Goal: Transaction & Acquisition: Purchase product/service

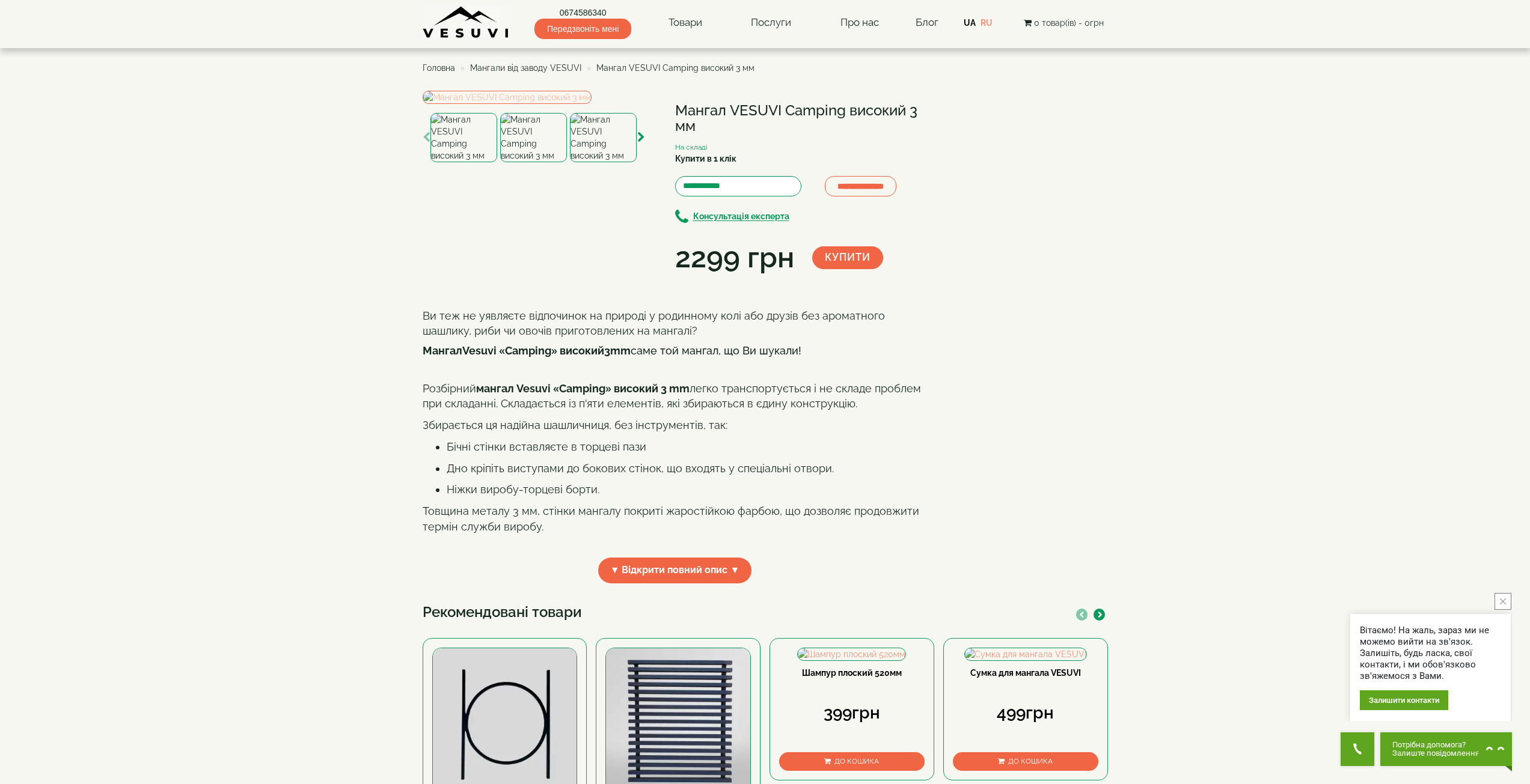
click at [507, 104] on img at bounding box center [507, 97] width 169 height 13
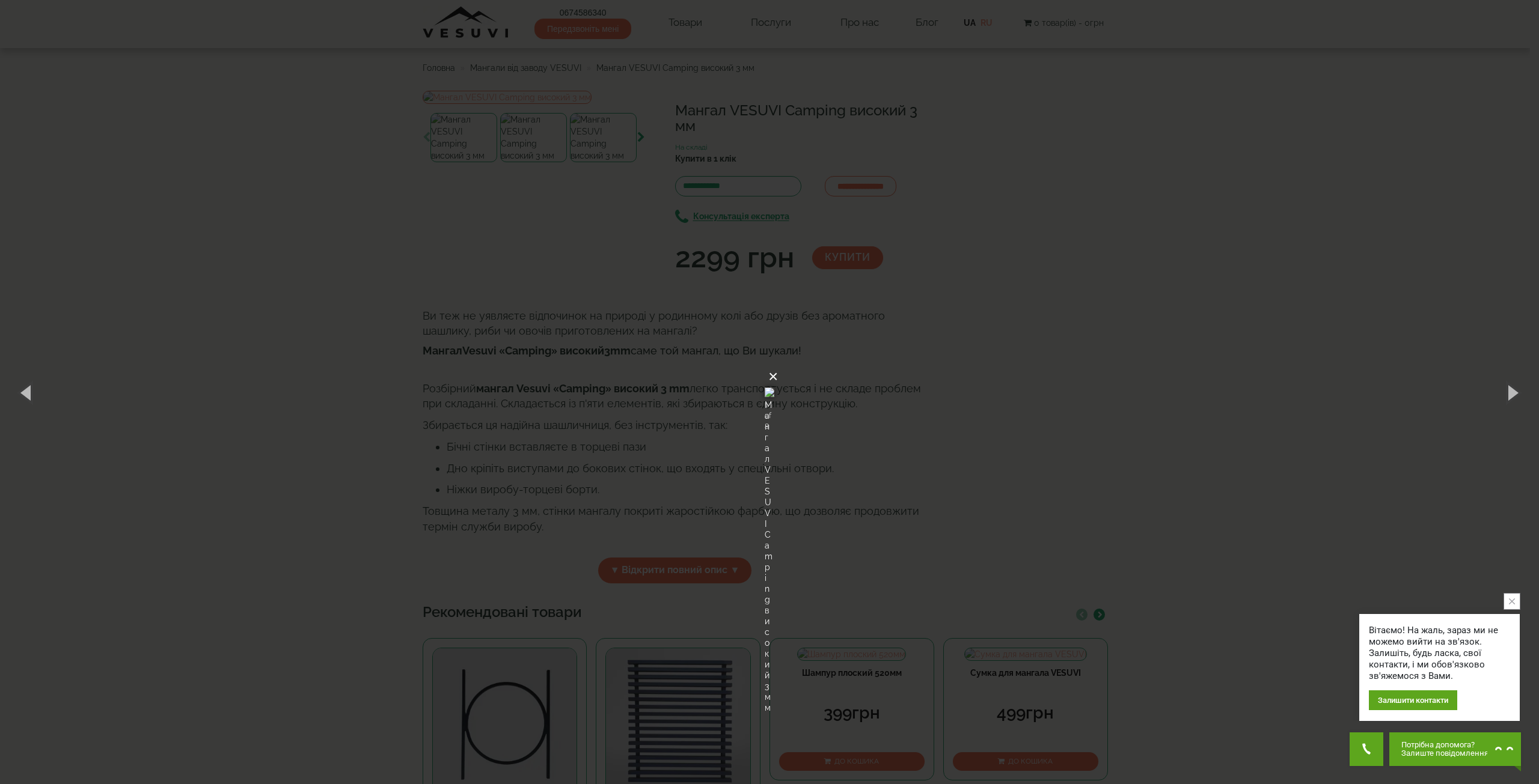
click at [778, 364] on button "×" at bounding box center [773, 377] width 10 height 27
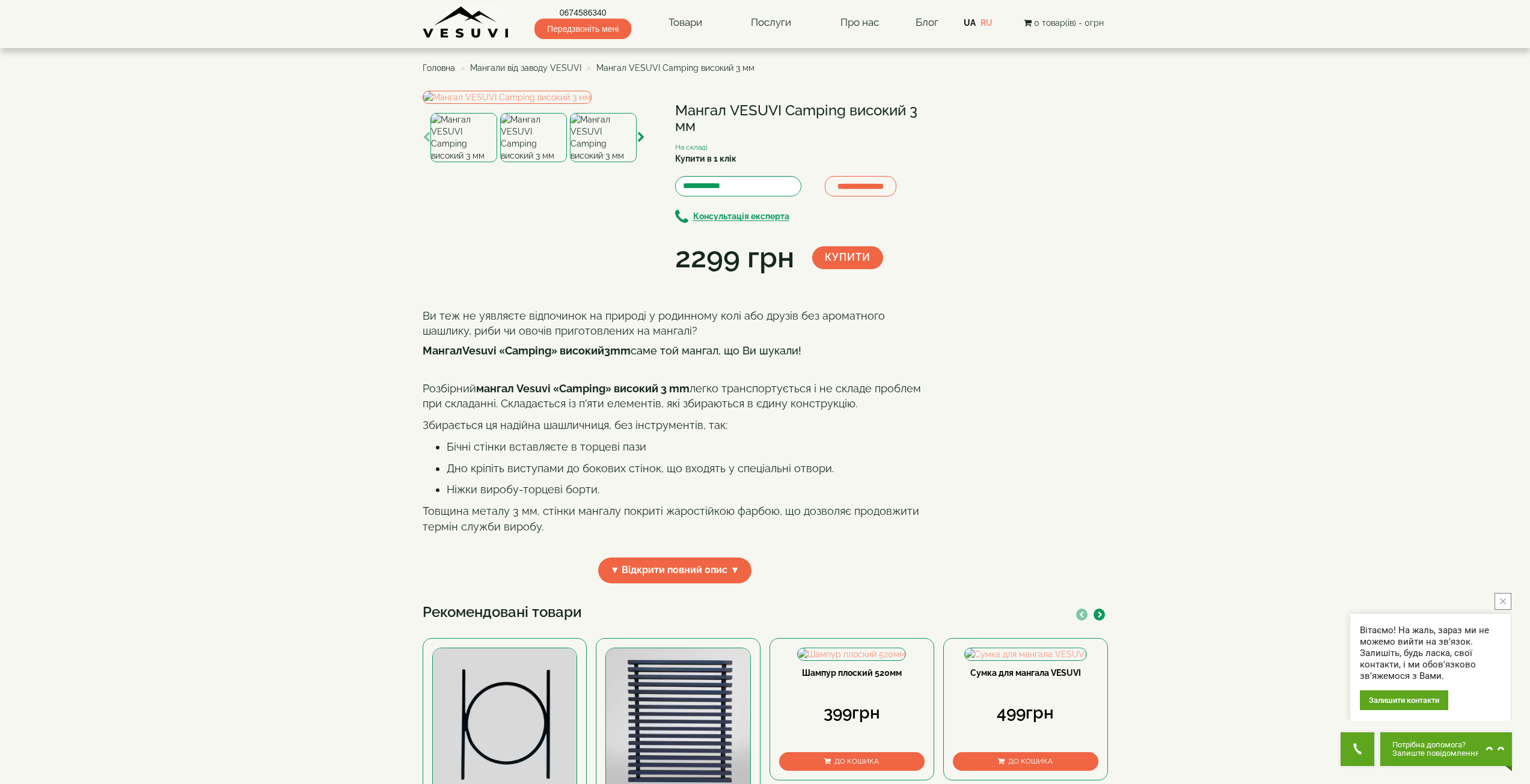
click at [544, 162] on img at bounding box center [533, 138] width 67 height 49
click at [594, 162] on img at bounding box center [603, 138] width 67 height 49
click at [569, 104] on img at bounding box center [507, 97] width 169 height 13
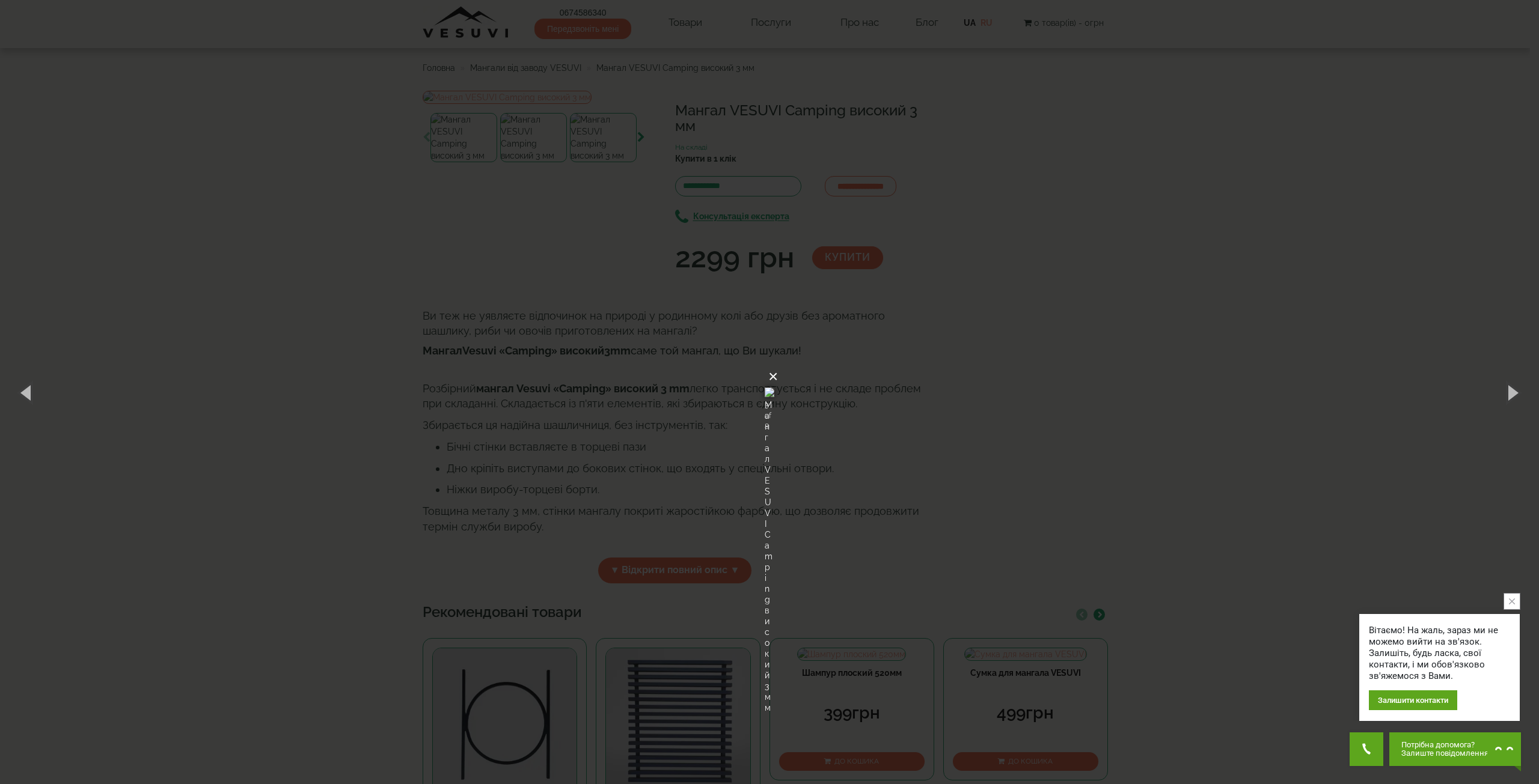
click at [778, 364] on button "×" at bounding box center [773, 377] width 10 height 27
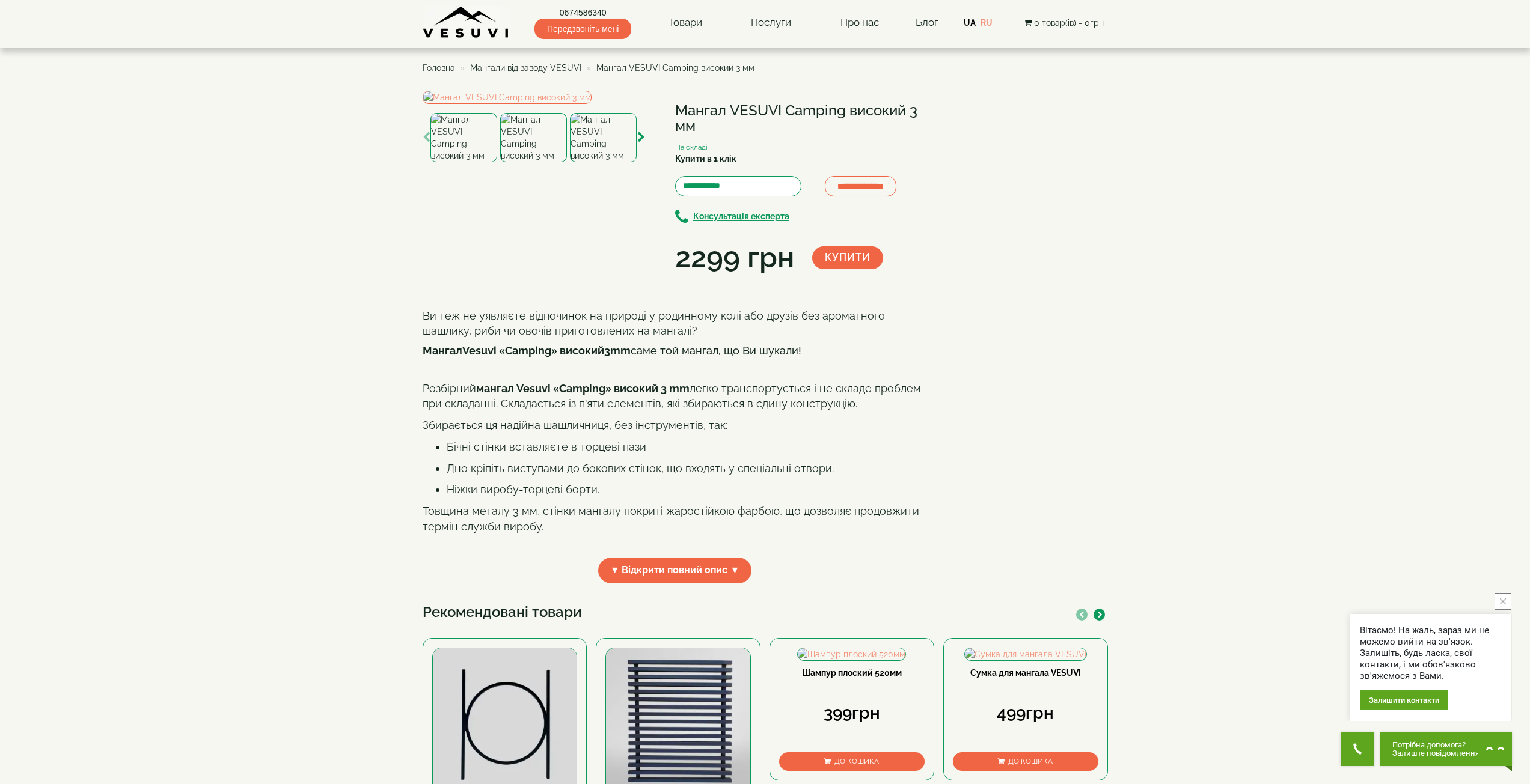
click at [534, 162] on img at bounding box center [533, 138] width 67 height 49
click at [478, 162] on img at bounding box center [463, 138] width 67 height 49
click at [525, 162] on img at bounding box center [533, 138] width 67 height 49
click at [641, 143] on icon "button" at bounding box center [641, 138] width 8 height 11
click at [599, 162] on img at bounding box center [603, 138] width 67 height 49
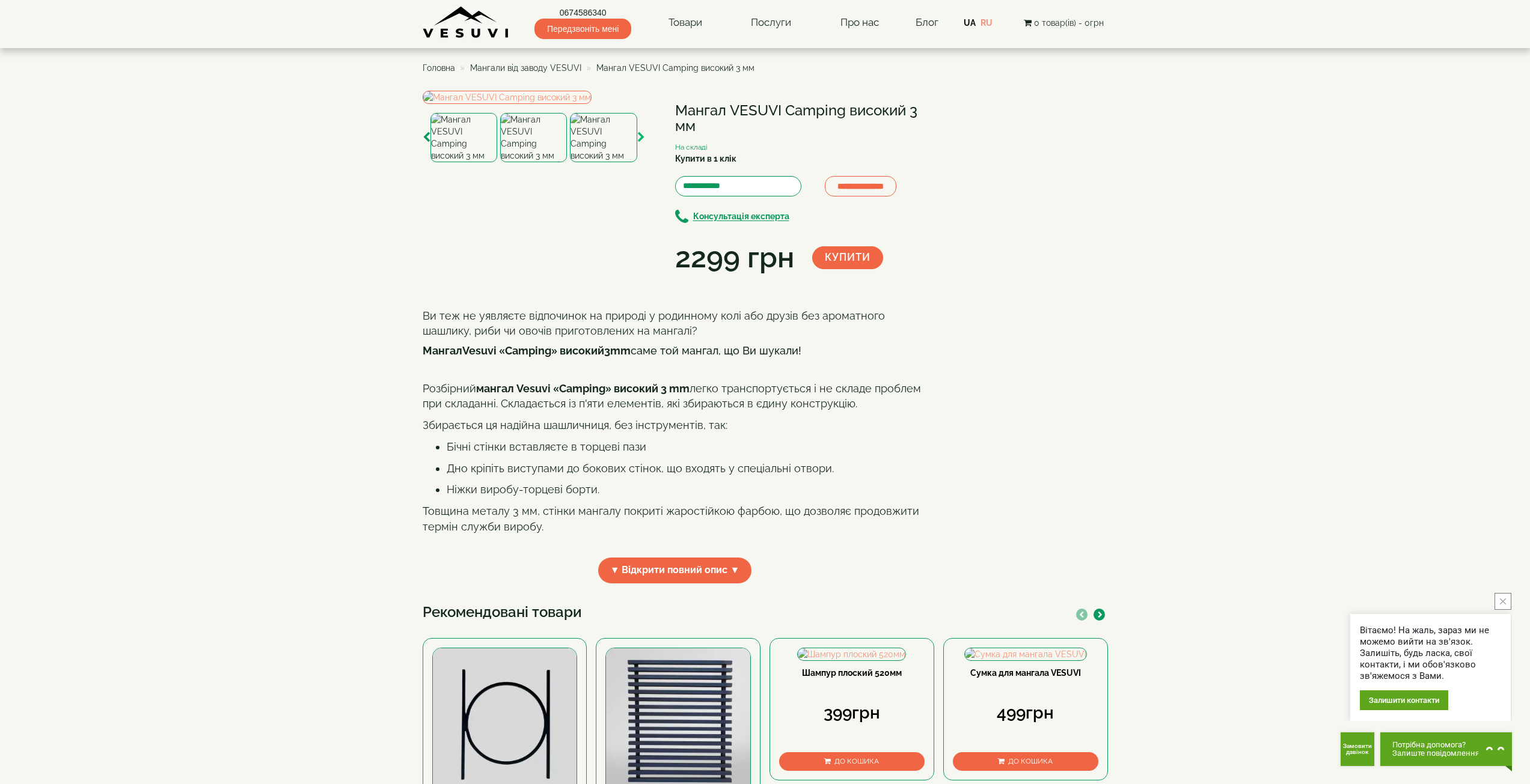
click at [644, 143] on icon "button" at bounding box center [641, 138] width 8 height 11
click at [609, 162] on img at bounding box center [603, 138] width 67 height 49
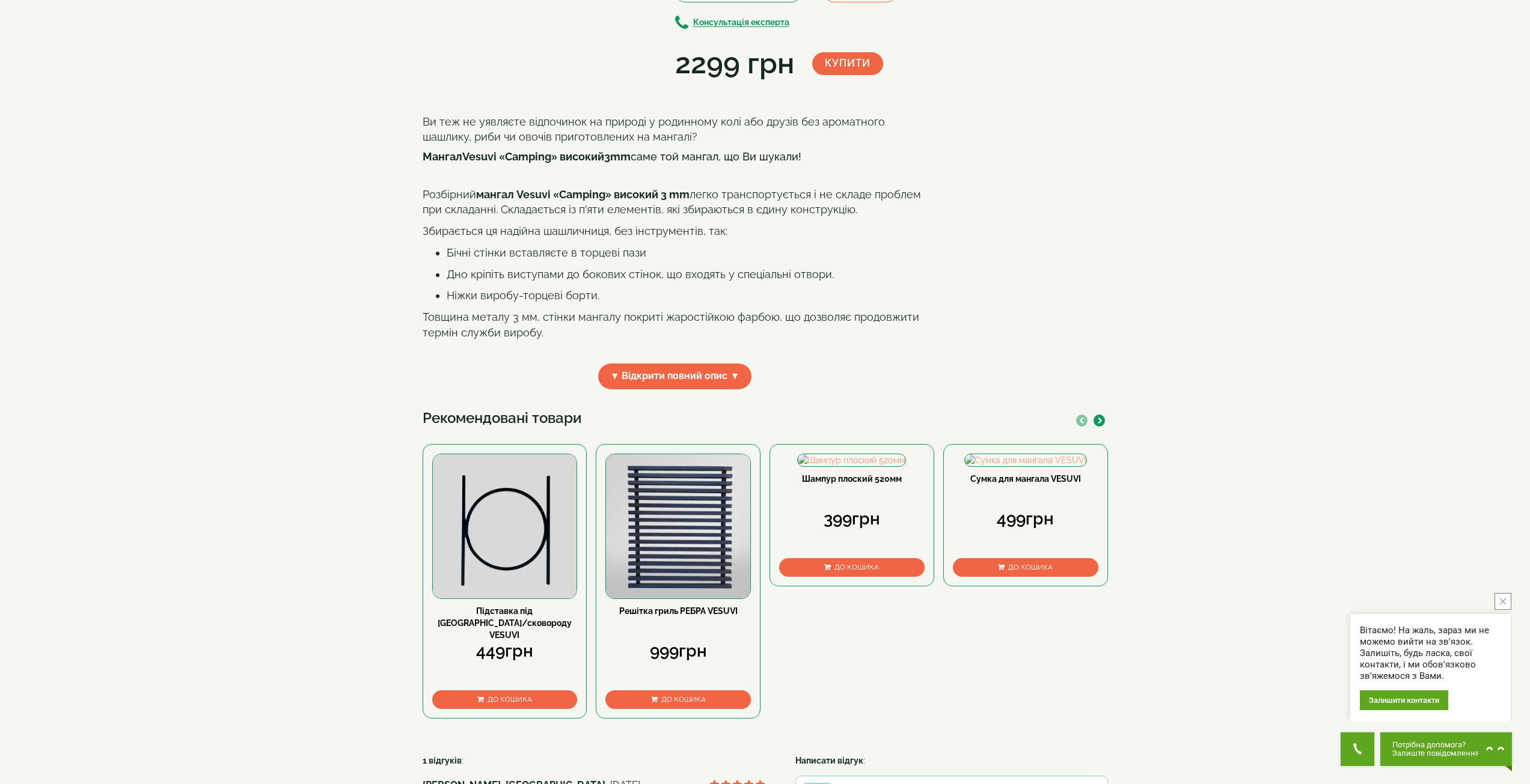
scroll to position [300, 0]
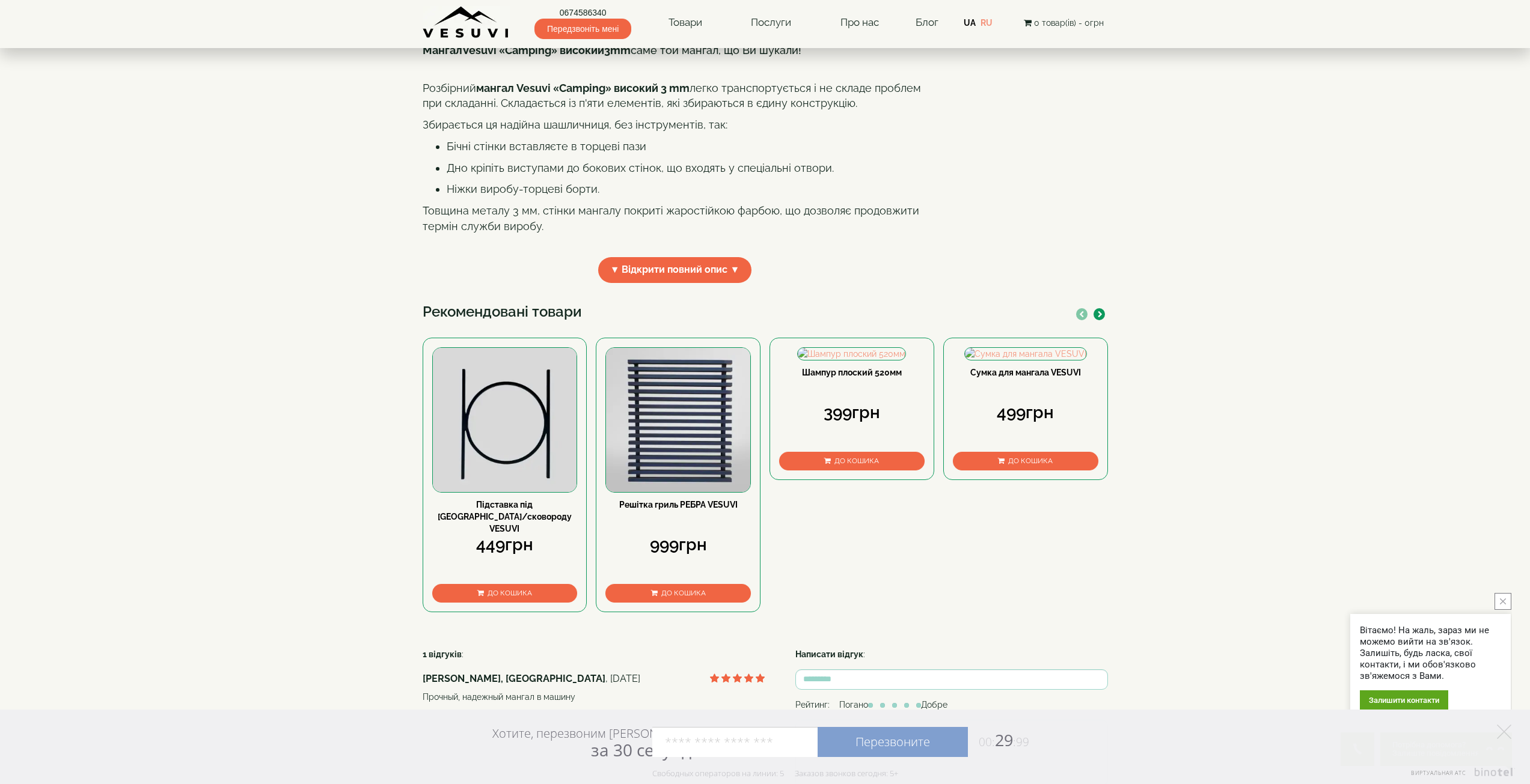
click at [1099, 318] on icon "button" at bounding box center [1100, 314] width 5 height 7
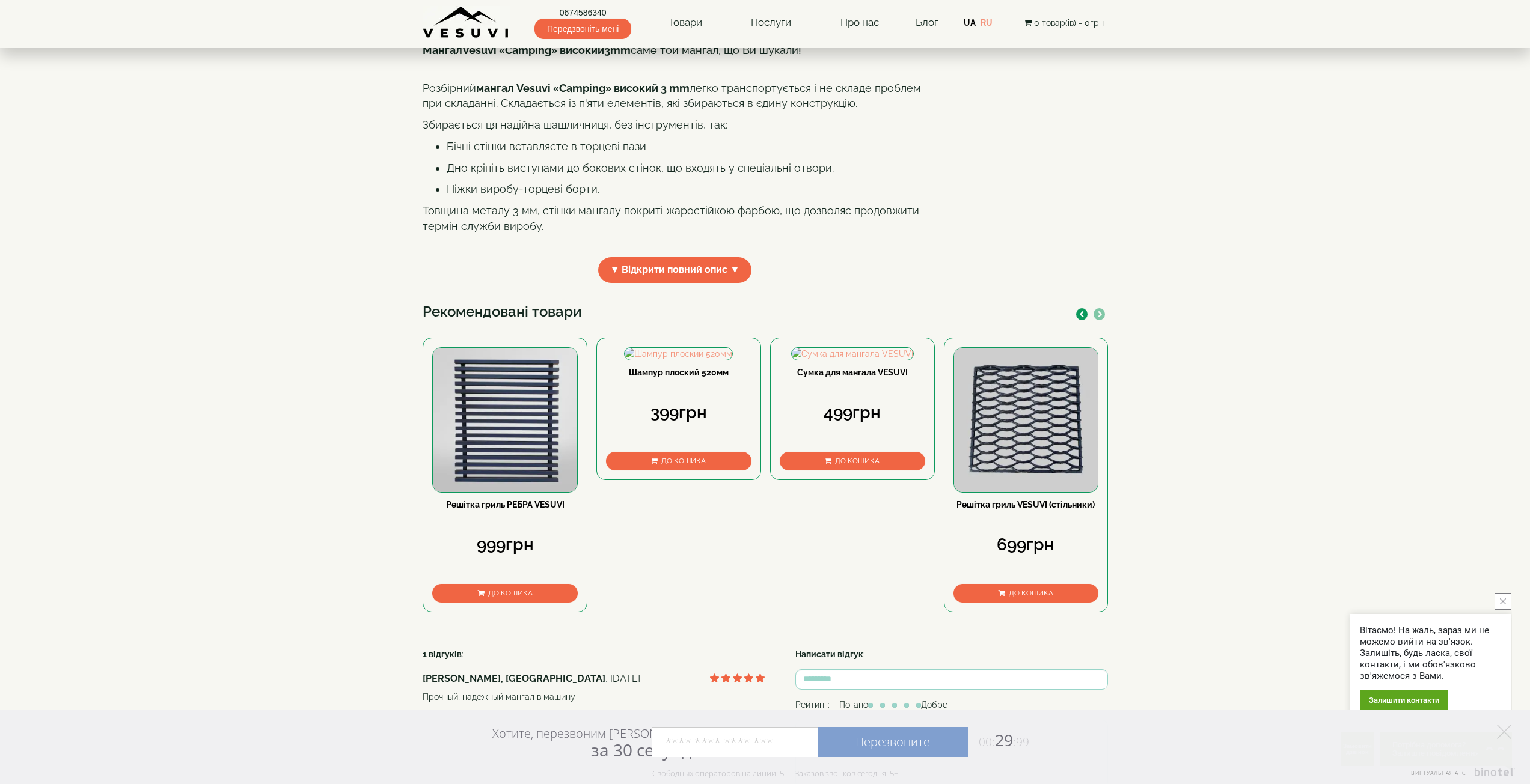
click at [1078, 320] on button "button" at bounding box center [1081, 314] width 11 height 12
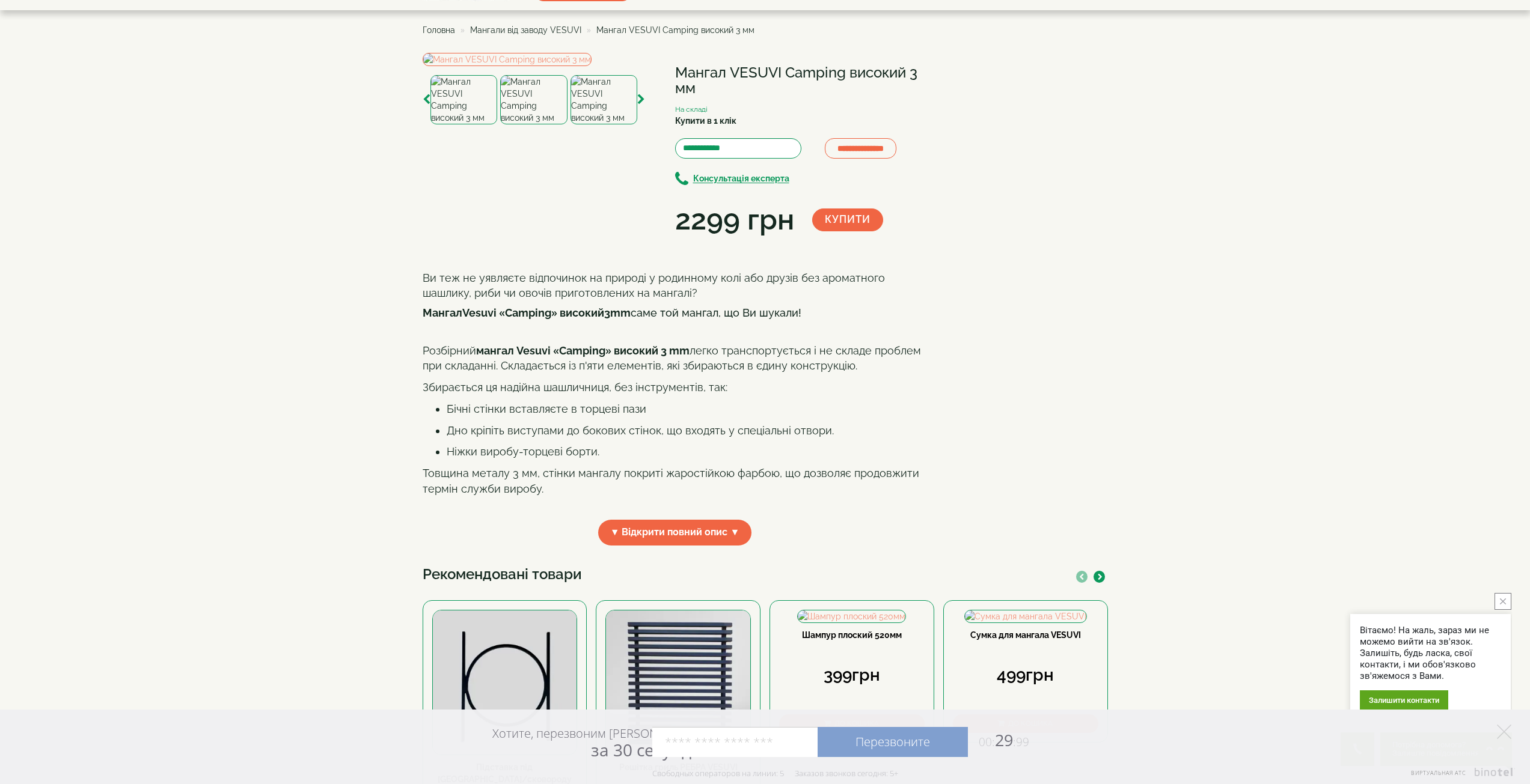
scroll to position [0, 0]
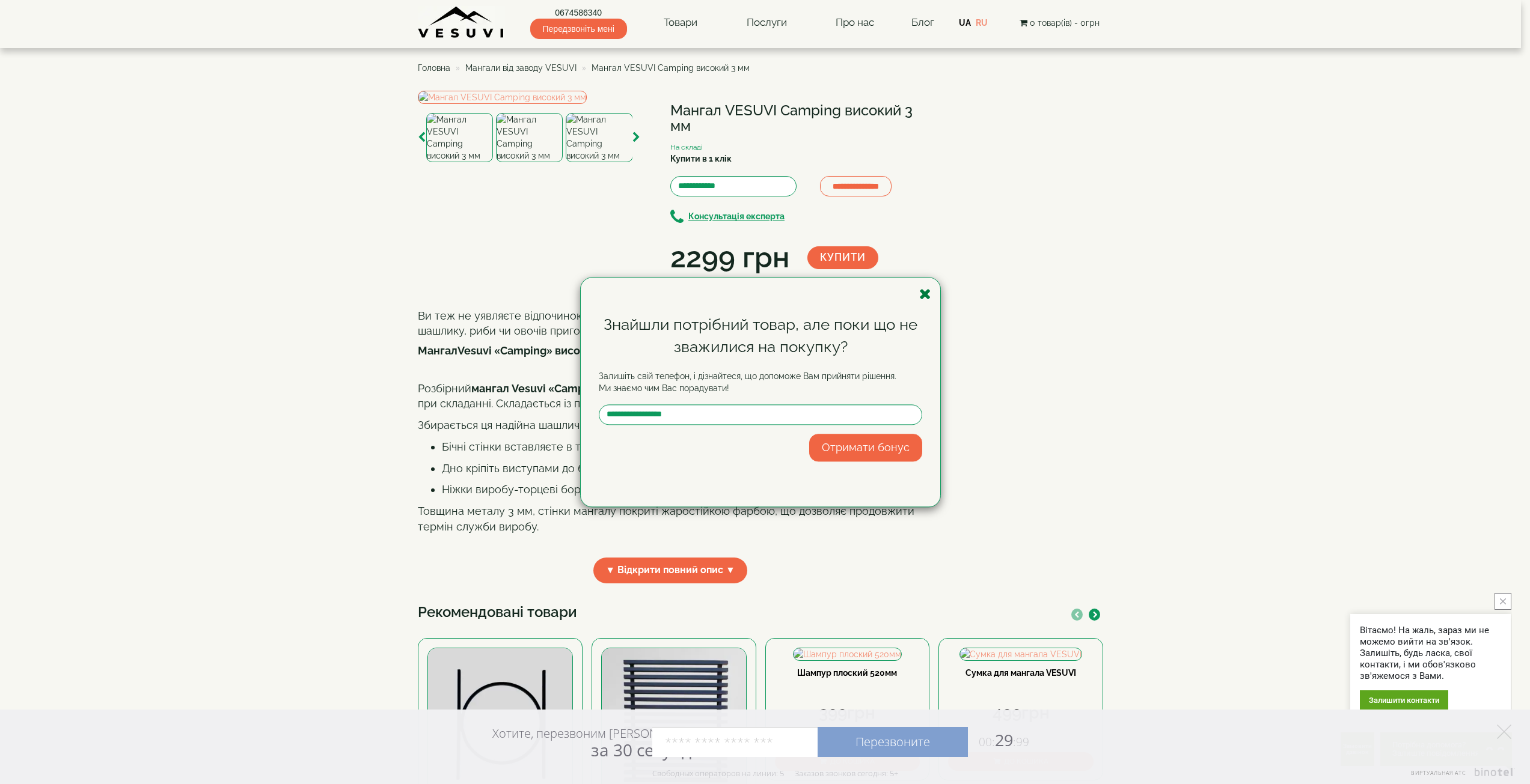
click at [927, 296] on icon "button" at bounding box center [925, 294] width 12 height 15
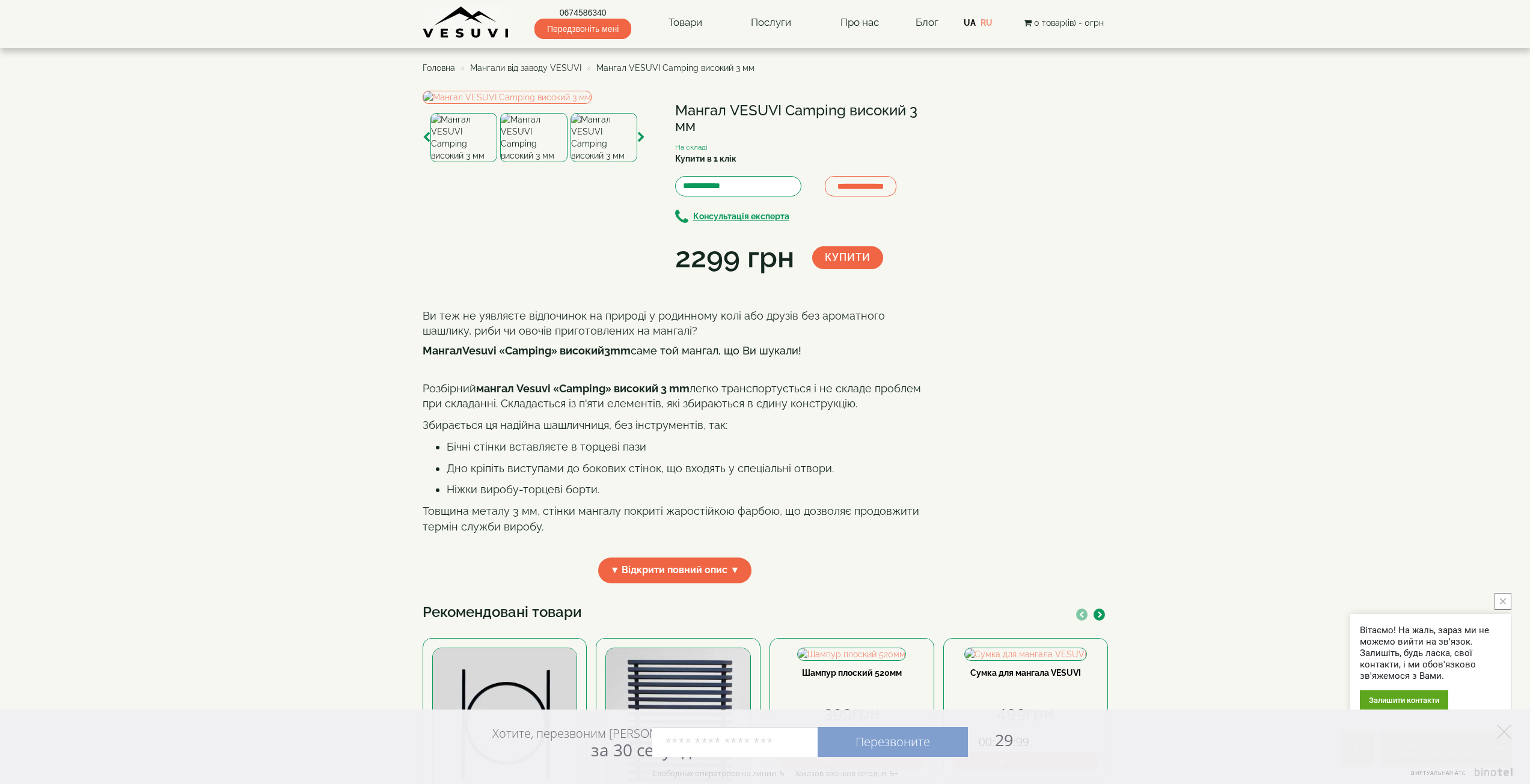
click at [538, 63] on span "Мангали від заводу VESUVI" at bounding box center [525, 68] width 111 height 10
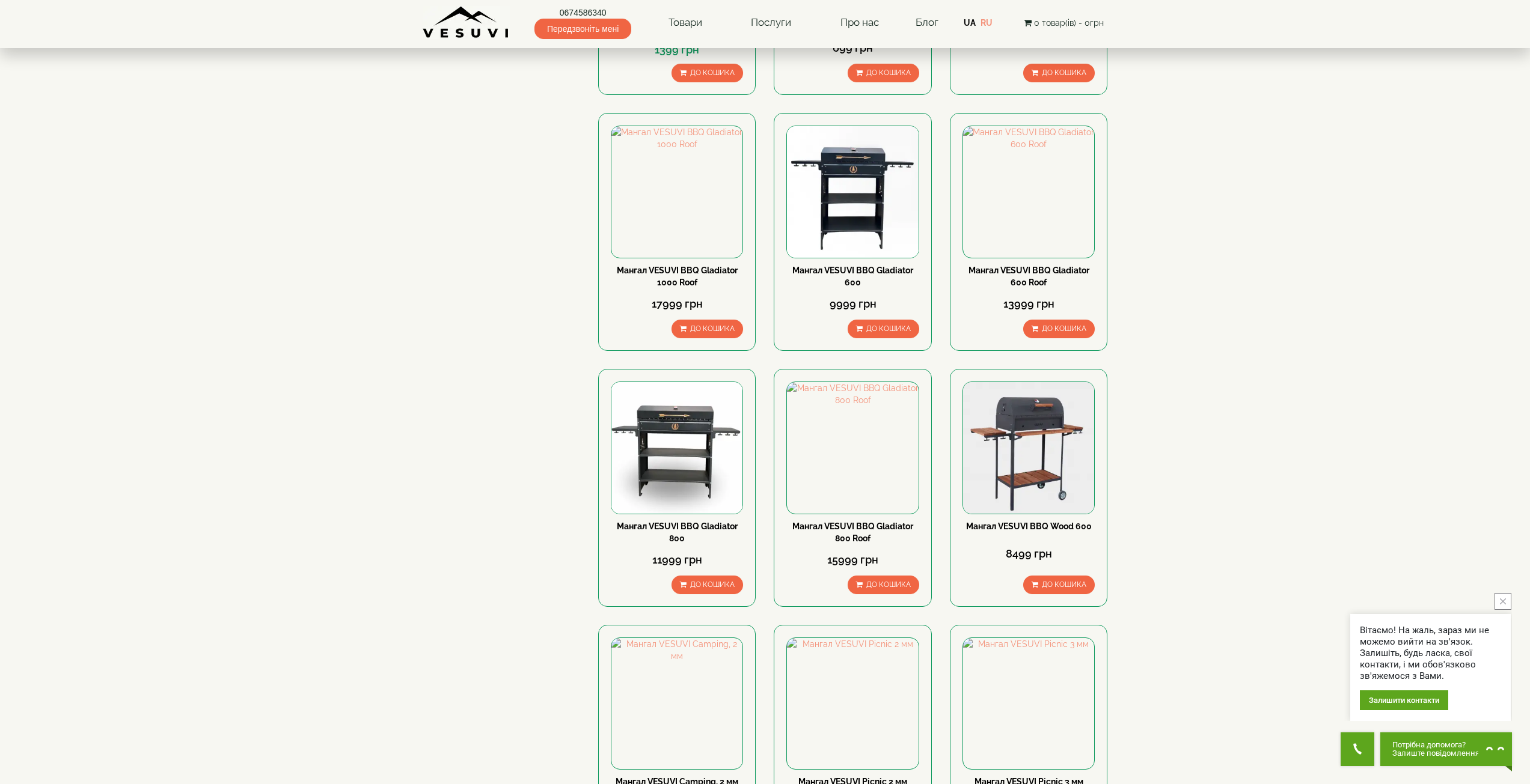
scroll to position [1142, 0]
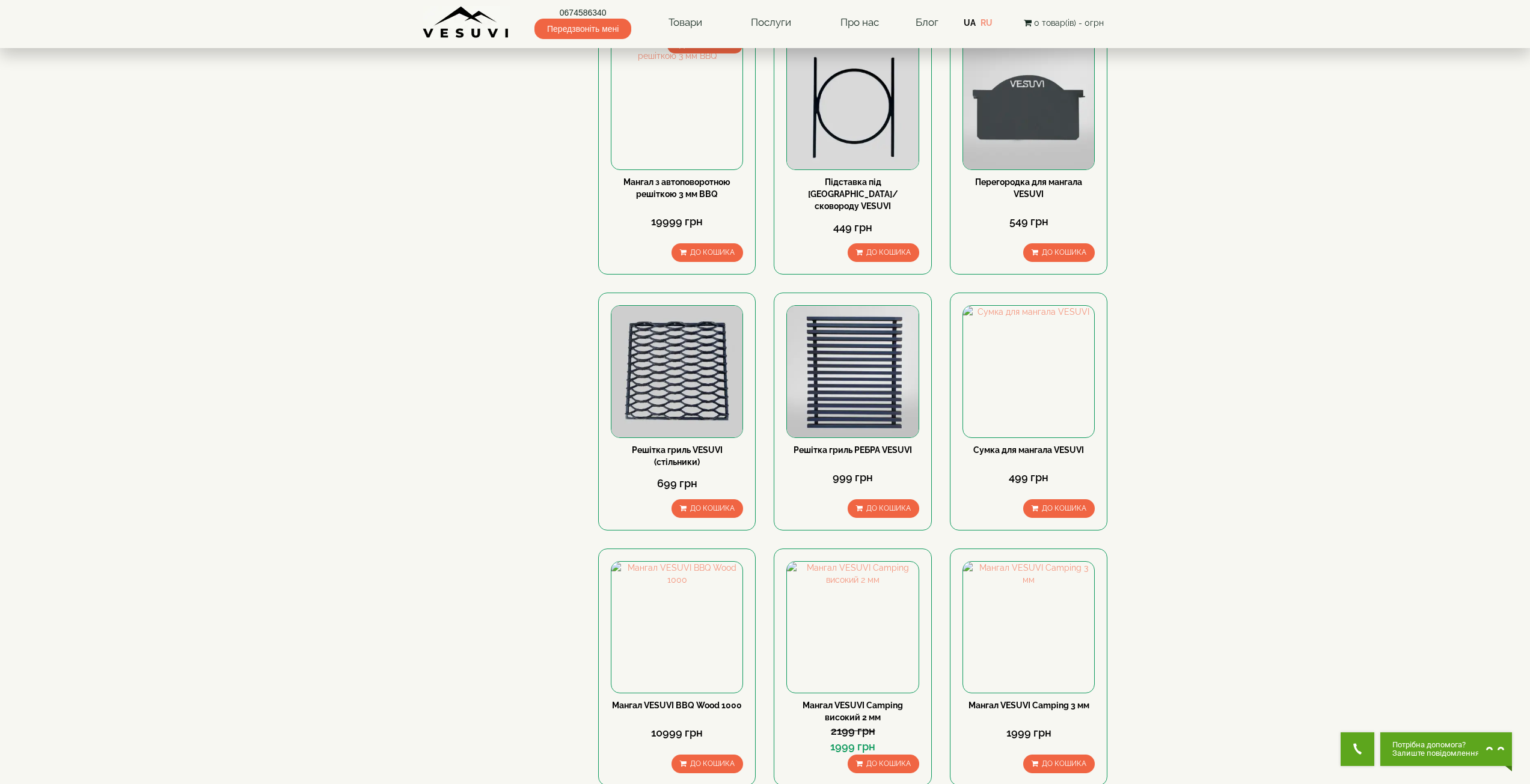
scroll to position [1246, 0]
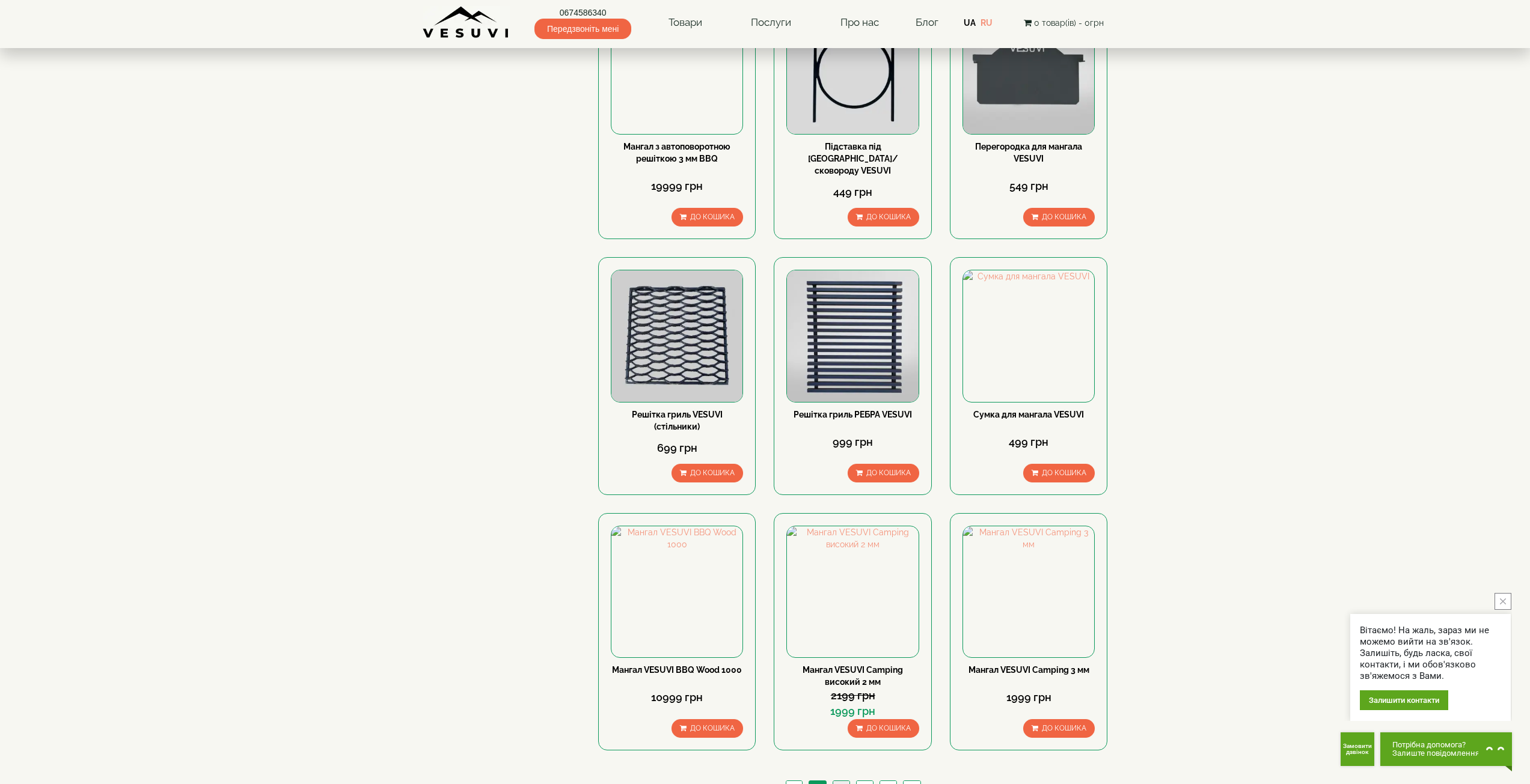
click at [844, 781] on link "3" at bounding box center [841, 787] width 17 height 13
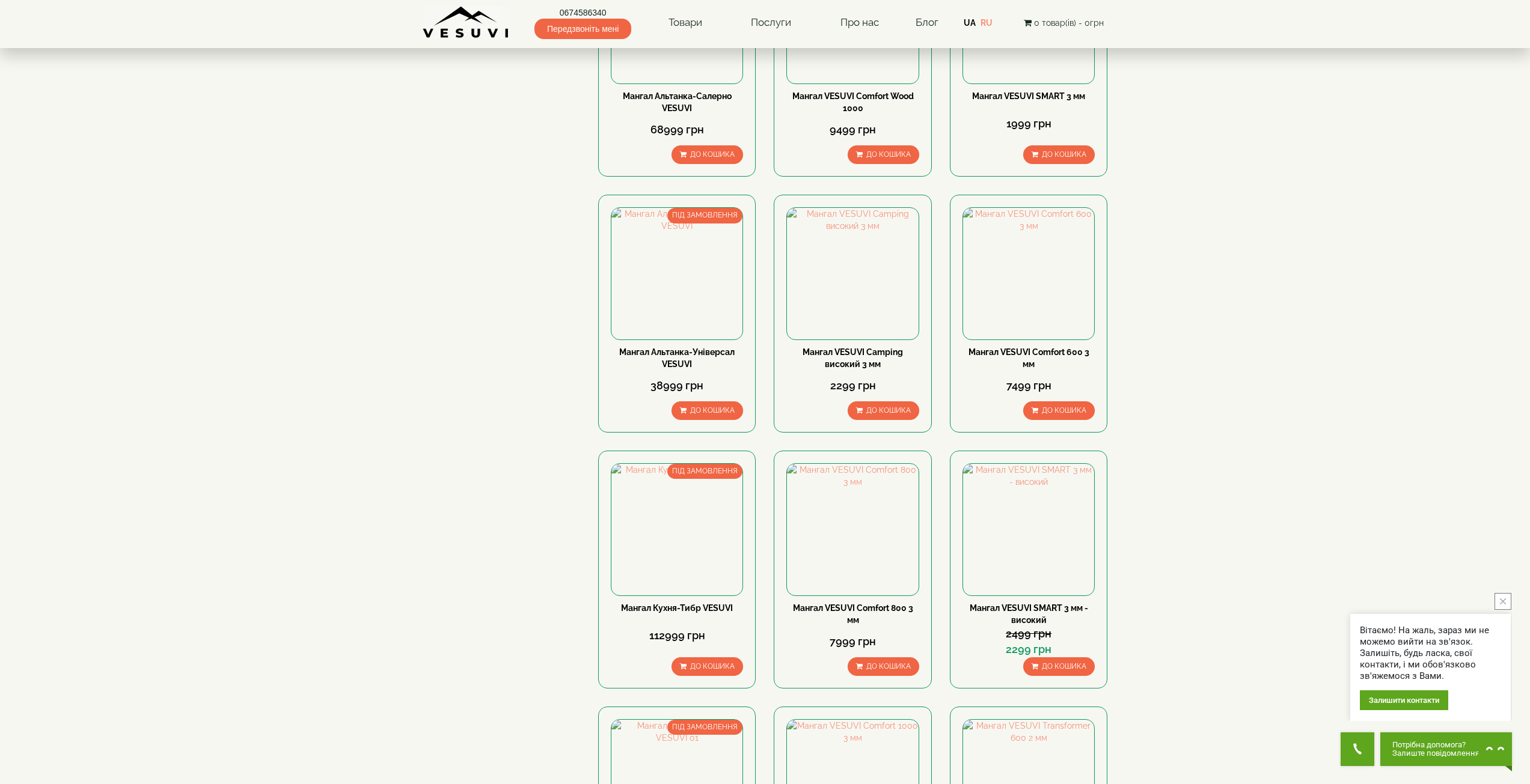
scroll to position [1022, 0]
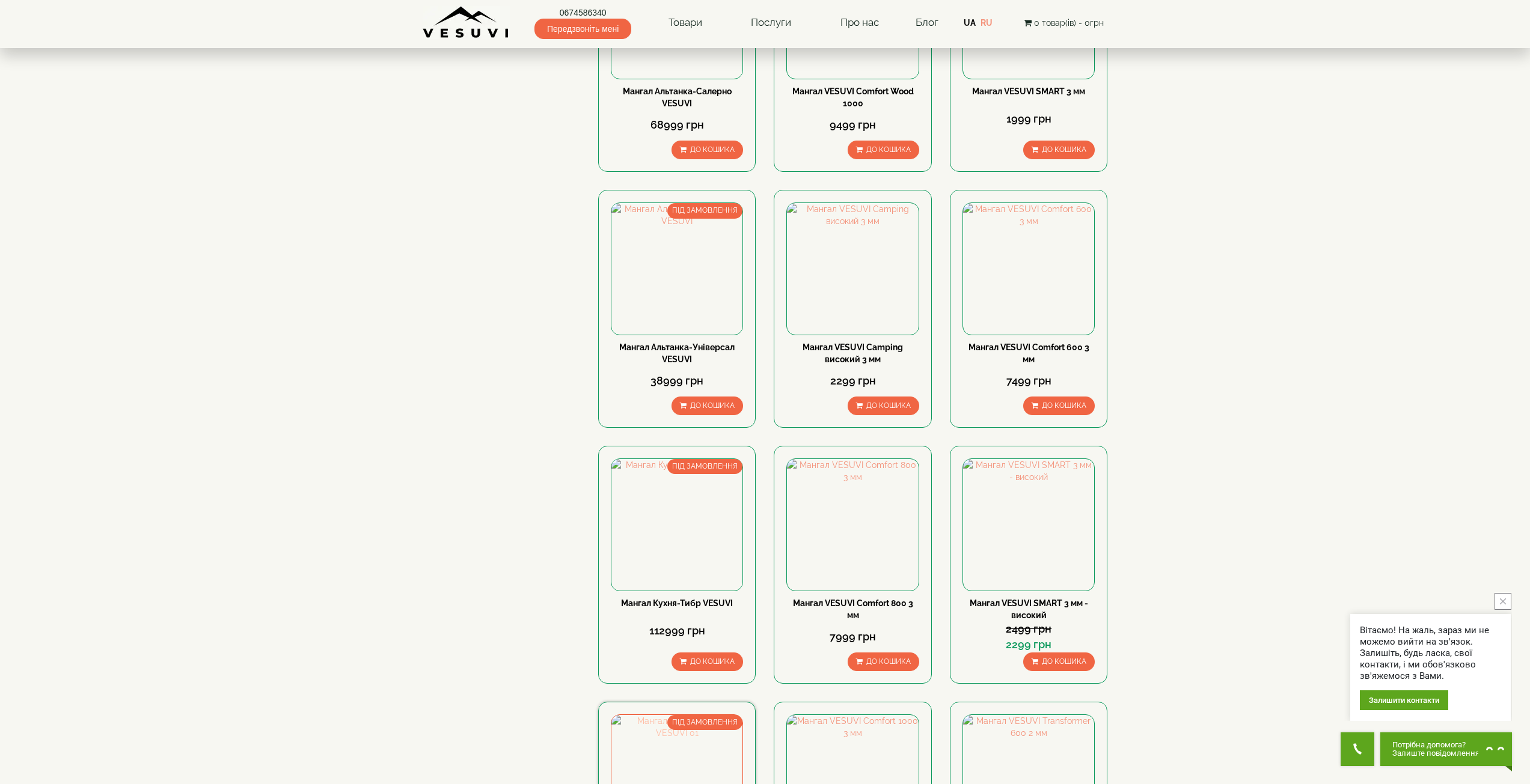
click at [651, 715] on img at bounding box center [677, 780] width 131 height 131
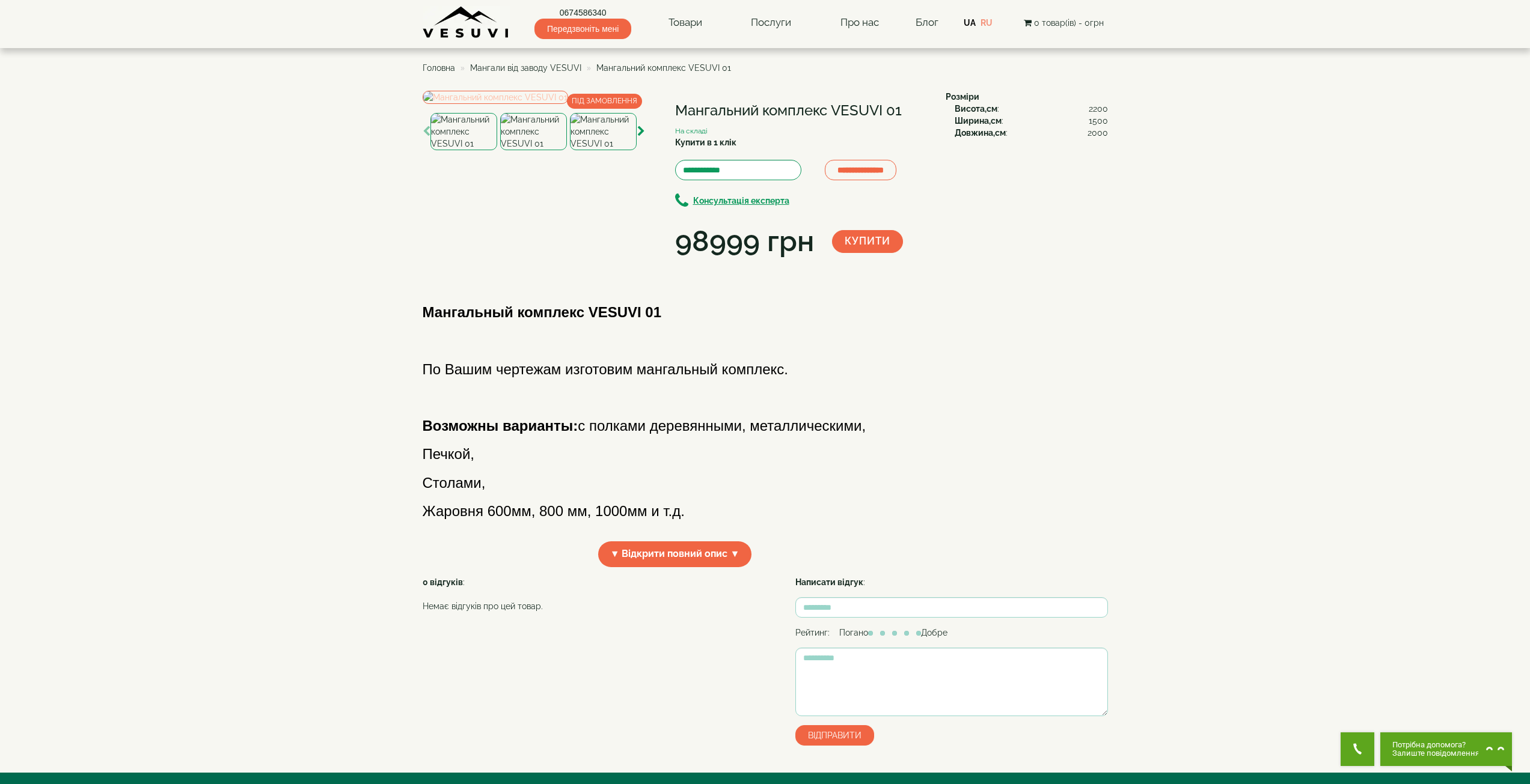
click at [536, 104] on img at bounding box center [495, 97] width 145 height 13
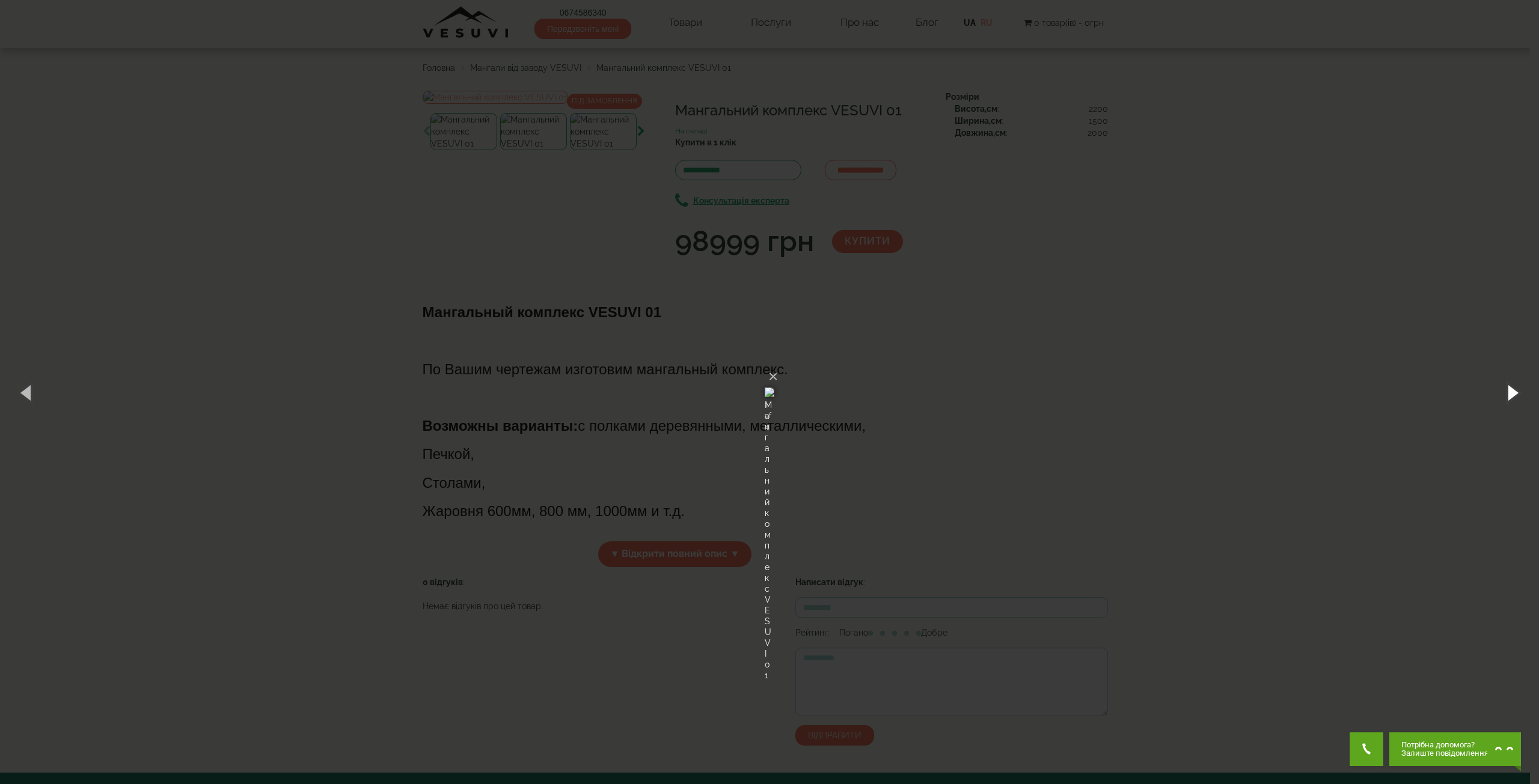
click at [1509, 387] on button "button" at bounding box center [1511, 392] width 54 height 66
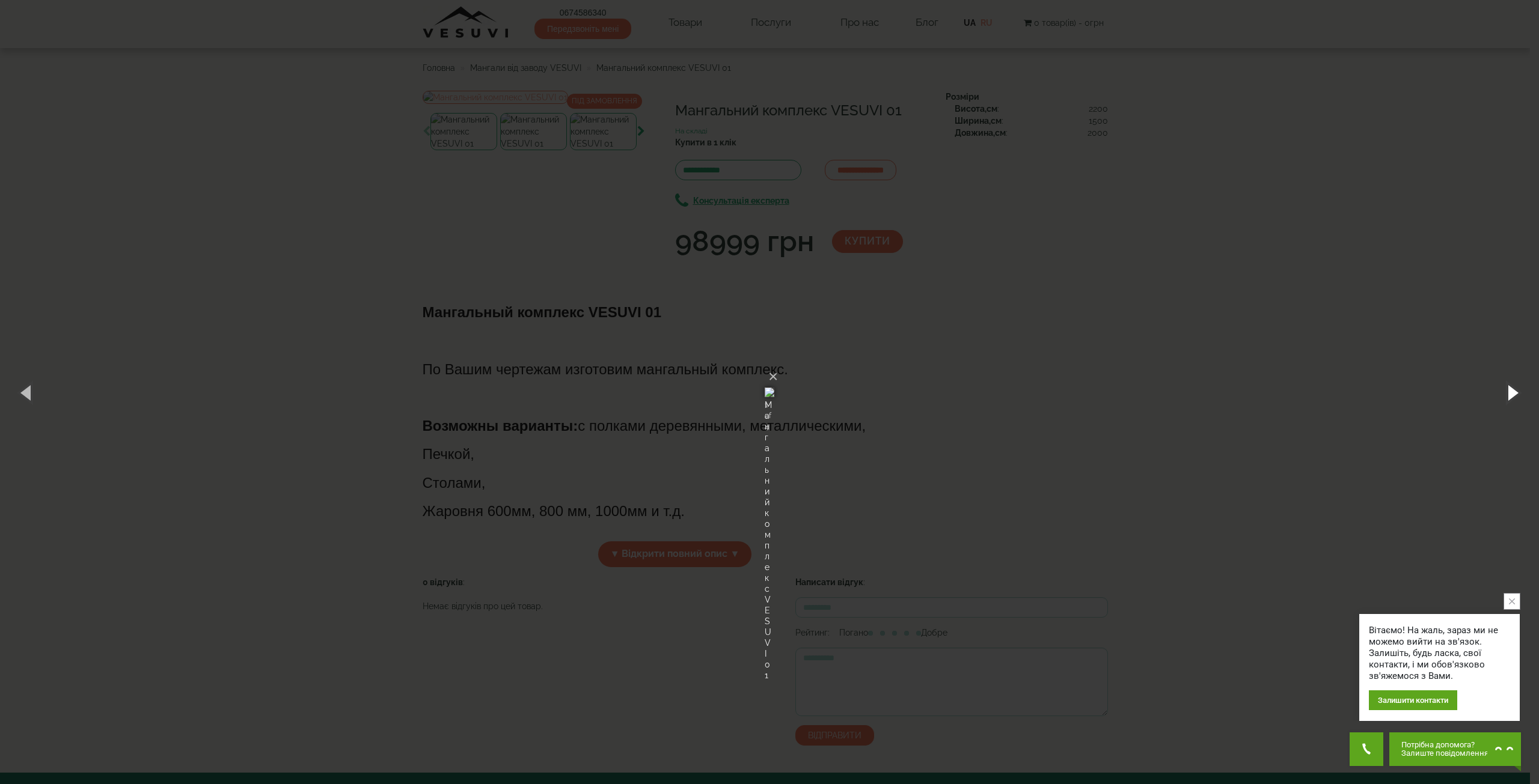
click at [1509, 387] on button "button" at bounding box center [1511, 392] width 54 height 66
click at [1349, 358] on div "× Мангальний комплекс VESUVI 01 3 of 4 Loading..." at bounding box center [769, 392] width 1539 height 784
